Goal: Information Seeking & Learning: Find specific fact

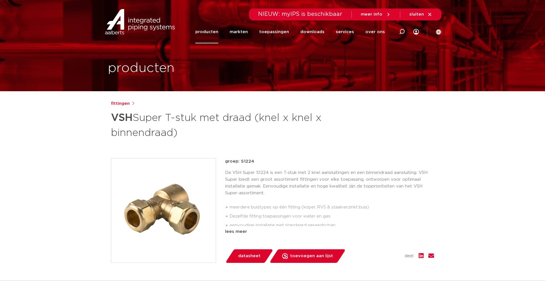
click at [215, 31] on link "producten" at bounding box center [206, 31] width 23 height 23
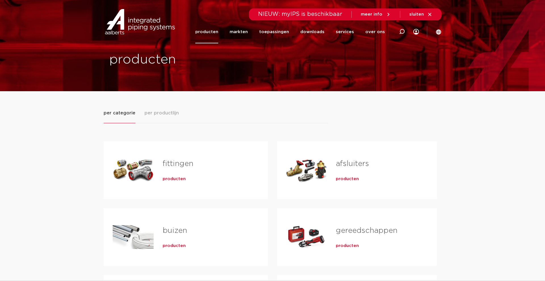
click at [158, 167] on div "fittingen producten" at bounding box center [205, 171] width 105 height 40
click at [168, 178] on span "producten" at bounding box center [174, 179] width 23 height 6
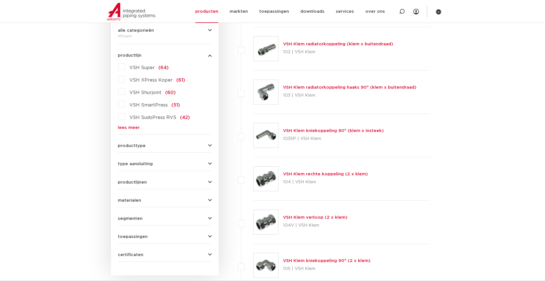
scroll to position [138, 0]
click at [128, 129] on link "lees meer" at bounding box center [165, 128] width 94 height 4
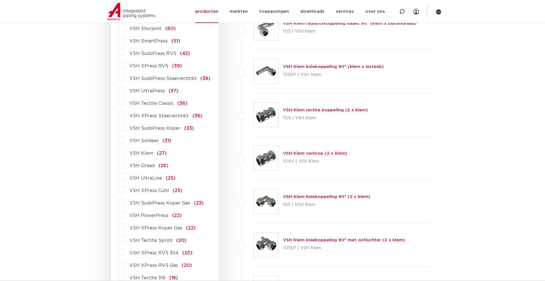
scroll to position [205, 0]
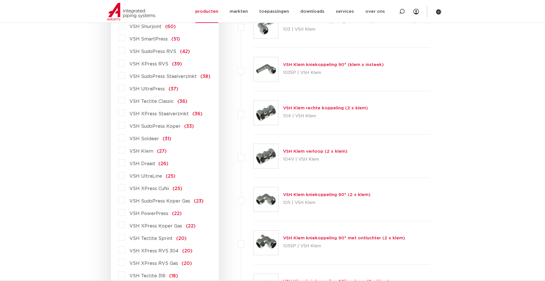
click at [125, 215] on label "VSH PowerPress (22)" at bounding box center [153, 212] width 57 height 9
click at [0, 0] on input "VSH PowerPress (22)" at bounding box center [0, 0] width 0 height 0
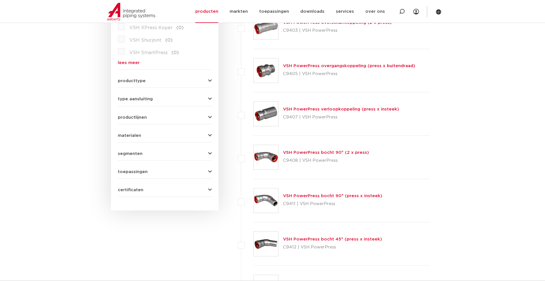
scroll to position [204, 0]
click at [296, 107] on link "VSH PowerPress verloopkoppeling (press x insteek)" at bounding box center [341, 109] width 116 height 4
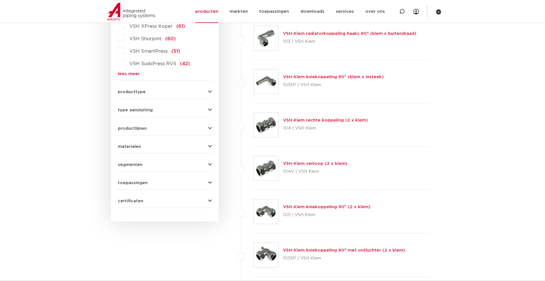
scroll to position [193, 0]
drag, startPoint x: 132, startPoint y: 70, endPoint x: 129, endPoint y: 72, distance: 3.4
click at [132, 70] on div "VSH Super (64) VSH XPress Koper (61) VSH Shurjoint (60) VSH SmartPress (51) VSH…" at bounding box center [165, 42] width 94 height 68
click at [129, 73] on link "lees meer" at bounding box center [165, 73] width 94 height 4
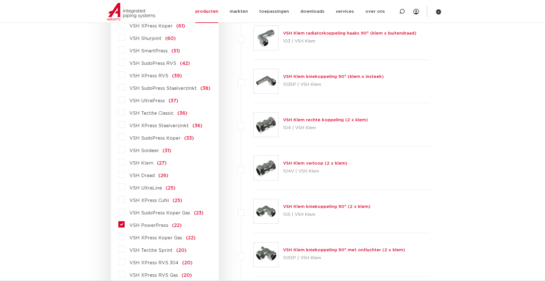
click at [125, 226] on label "VSH PowerPress (22)" at bounding box center [153, 224] width 57 height 9
click at [0, 0] on input "VSH PowerPress (22)" at bounding box center [0, 0] width 0 height 0
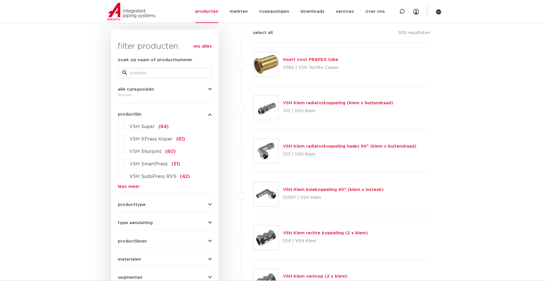
scroll to position [74, 0]
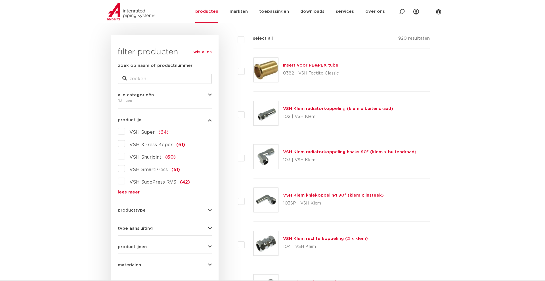
click at [126, 191] on link "lees meer" at bounding box center [165, 192] width 94 height 4
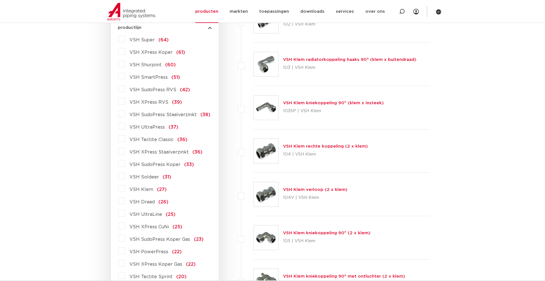
scroll to position [249, 0]
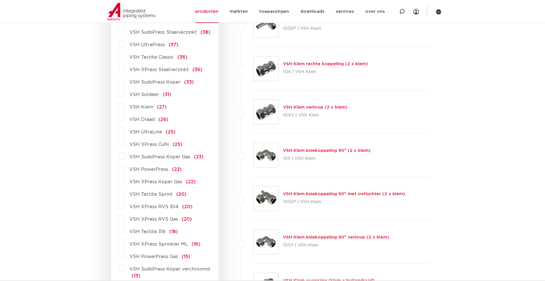
click at [125, 168] on label "VSH PowerPress (22)" at bounding box center [153, 168] width 57 height 9
click at [0, 0] on input "VSH PowerPress (22)" at bounding box center [0, 0] width 0 height 0
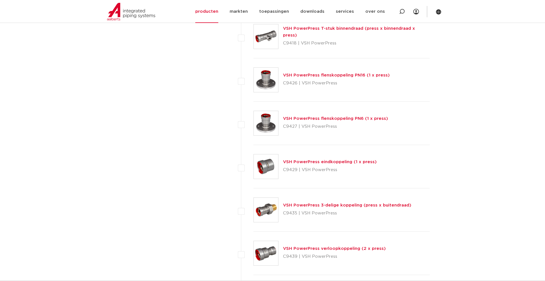
scroll to position [587, 0]
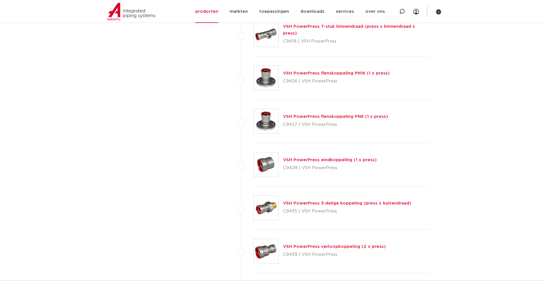
click at [302, 161] on link "VSH PowerPress eindkoppeling (1 x press)" at bounding box center [330, 160] width 94 height 4
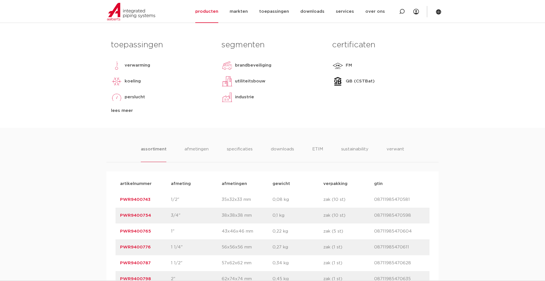
scroll to position [231, 0]
drag, startPoint x: 155, startPoint y: 199, endPoint x: 121, endPoint y: 197, distance: 34.1
click at [121, 197] on p "PWR9400743" at bounding box center [145, 199] width 51 height 7
copy link "PWR9400743"
drag, startPoint x: 154, startPoint y: 214, endPoint x: 120, endPoint y: 214, distance: 34.0
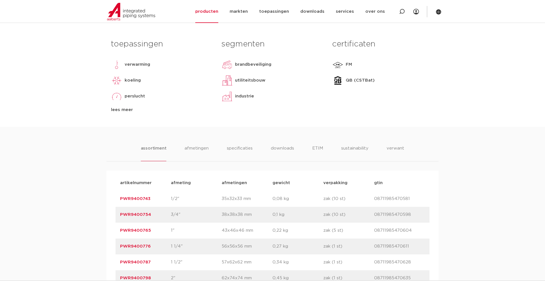
click at [120, 214] on p "PWR9400754" at bounding box center [145, 215] width 51 height 7
copy link "PWR9400754"
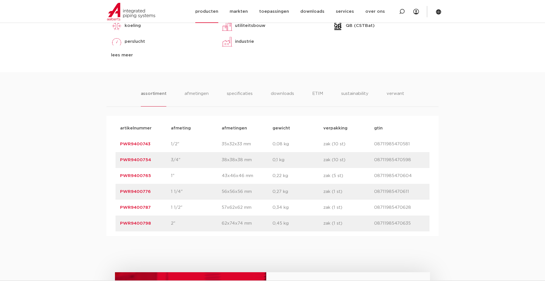
scroll to position [311, 0]
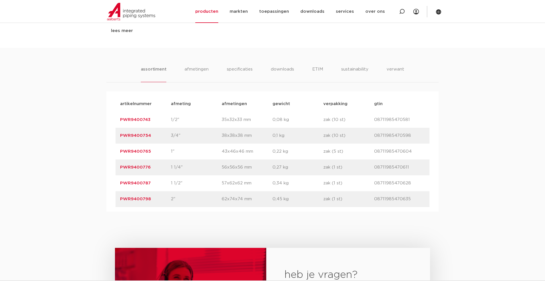
drag, startPoint x: 374, startPoint y: 136, endPoint x: 413, endPoint y: 139, distance: 39.2
click at [413, 139] on div "artikelnummer PWR9400754 afmeting 3/4" [GEOGRAPHIC_DATA] 38x38x38 mm gewicht 0,…" at bounding box center [272, 136] width 314 height 16
copy div "gtin 08711985470598"
drag, startPoint x: 159, startPoint y: 152, endPoint x: 112, endPoint y: 149, distance: 47.2
click at [112, 149] on div "artikelnummer afmeting [GEOGRAPHIC_DATA] gewicht verpakking gtin artikelnummer …" at bounding box center [272, 152] width 332 height 120
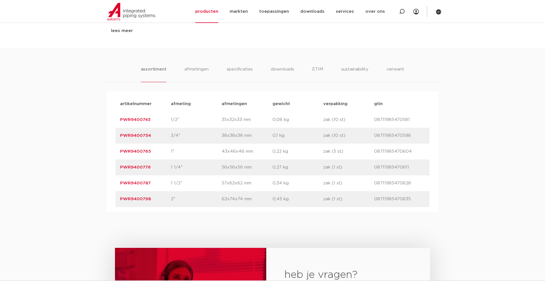
copy link "PWR9400765"
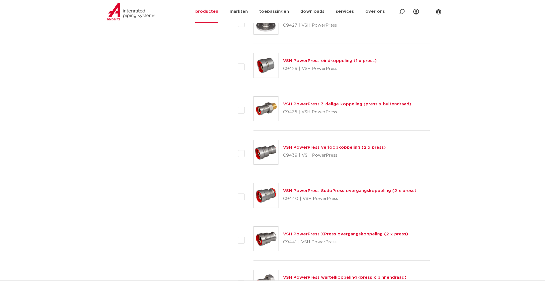
scroll to position [699, 0]
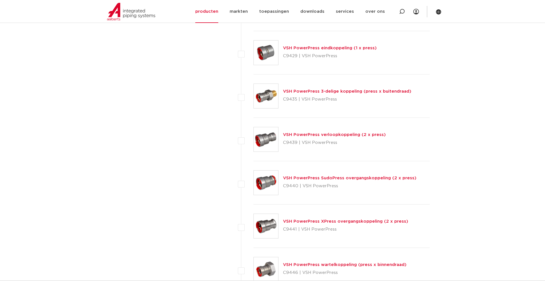
click at [311, 222] on link "VSH PowerPress XPress overgangskoppeling (2 x press)" at bounding box center [345, 222] width 125 height 4
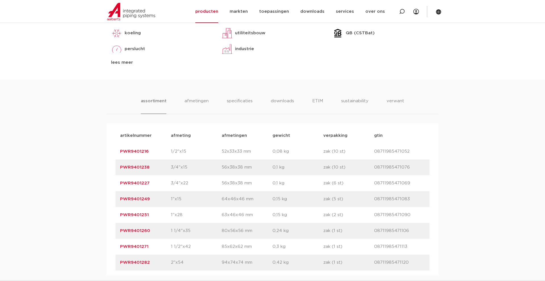
scroll to position [291, 0]
drag, startPoint x: 157, startPoint y: 217, endPoint x: 120, endPoint y: 213, distance: 37.6
click at [120, 213] on p "PWR9401251" at bounding box center [145, 216] width 51 height 7
copy link "PWR9401251"
drag, startPoint x: 159, startPoint y: 184, endPoint x: 112, endPoint y: 183, distance: 46.5
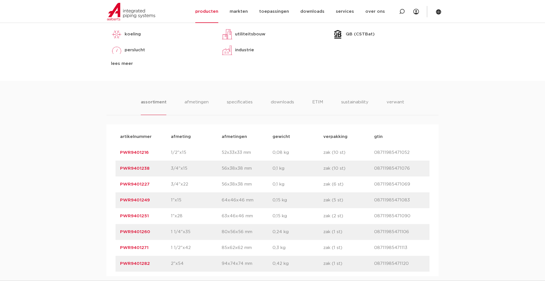
click at [112, 183] on div "artikelnummer afmeting [GEOGRAPHIC_DATA] gewicht verpakking gtin artikelnummer …" at bounding box center [272, 201] width 332 height 152
copy link "PWR9401227"
drag, startPoint x: 154, startPoint y: 170, endPoint x: 116, endPoint y: 167, distance: 38.1
click at [116, 167] on div "artikelnummer PWR9401238 afmeting 3/4"x15 [GEOGRAPHIC_DATA] 56x38x38 mm gewicht…" at bounding box center [272, 169] width 314 height 16
copy link "PWR9401238"
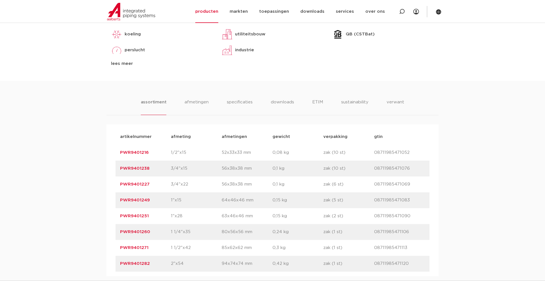
drag, startPoint x: 154, startPoint y: 152, endPoint x: 113, endPoint y: 149, distance: 40.7
click at [113, 149] on div "artikelnummer afmeting [GEOGRAPHIC_DATA] gewicht verpakking gtin artikelnummer …" at bounding box center [272, 201] width 332 height 152
copy link "PWR9401216"
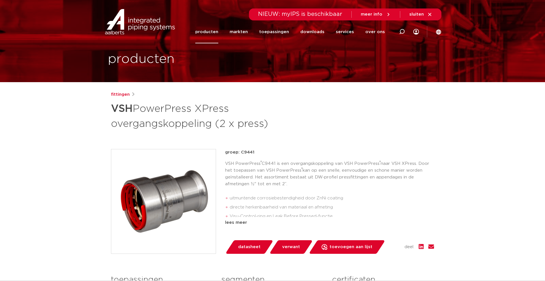
scroll to position [9, 0]
